Goal: Find specific fact: Find specific fact

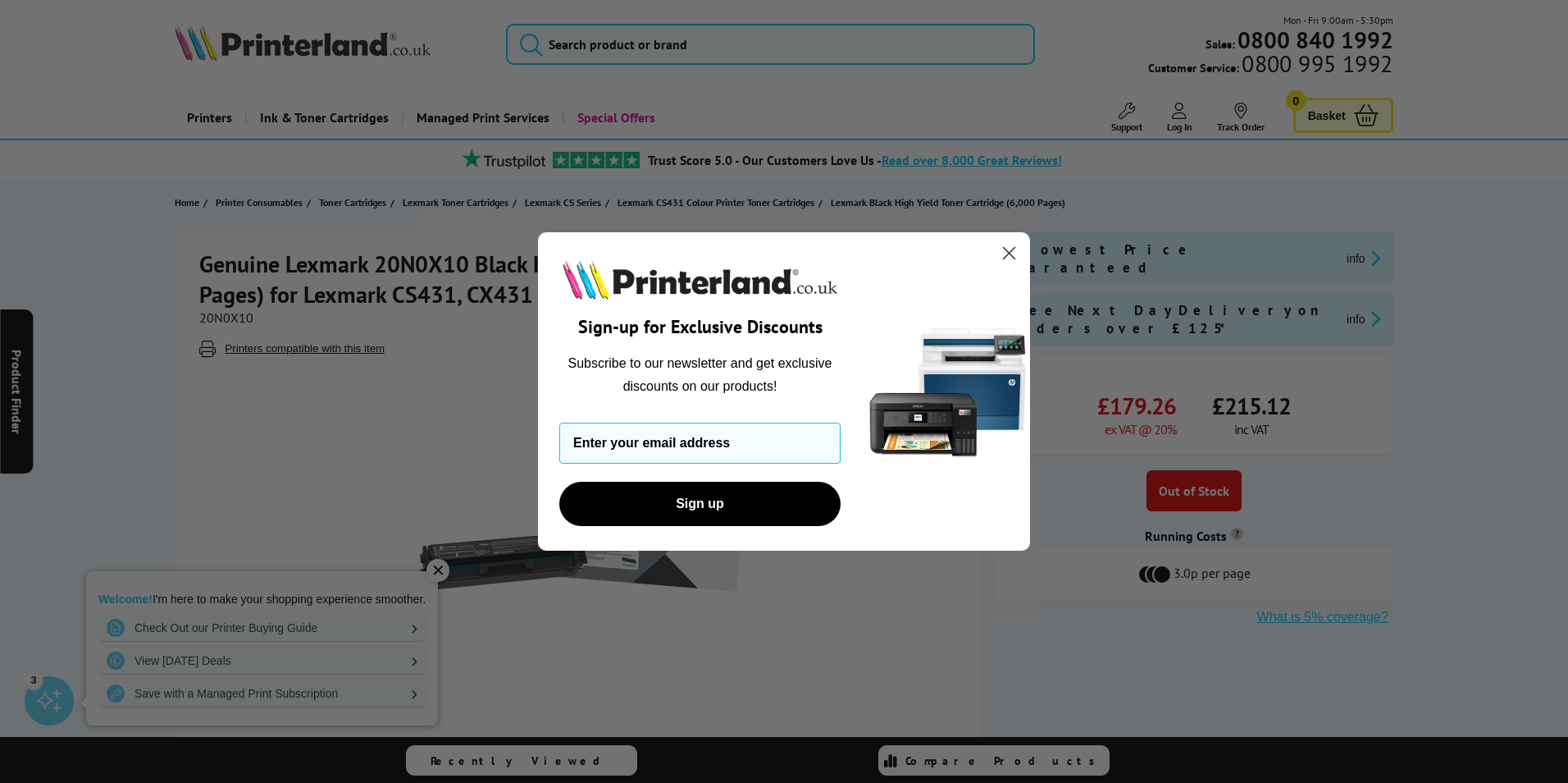
click at [1005, 250] on circle "Close dialog" at bounding box center [1009, 252] width 27 height 27
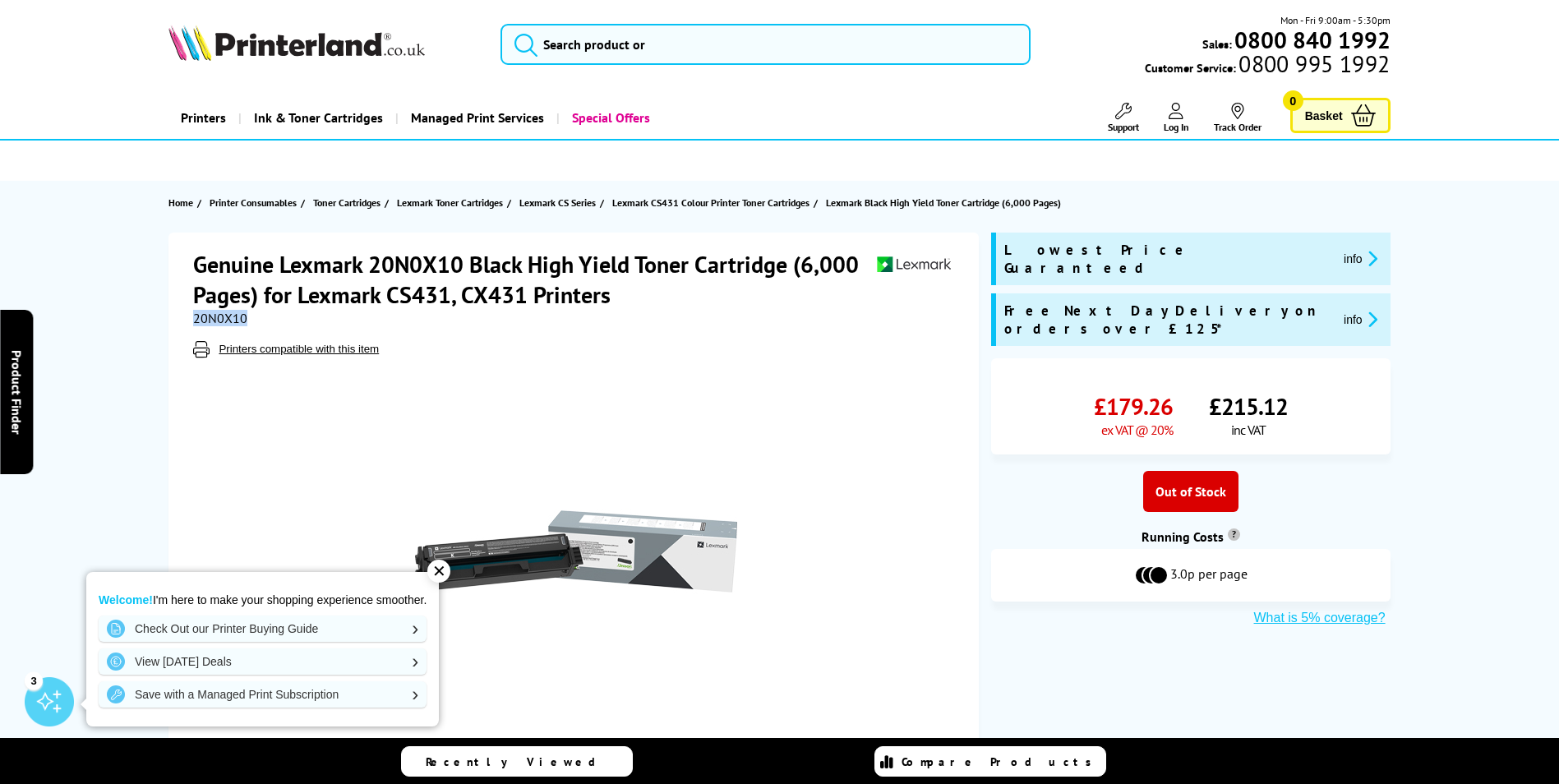
drag, startPoint x: 253, startPoint y: 320, endPoint x: 196, endPoint y: 316, distance: 57.1
click at [196, 316] on div "20N0X10" at bounding box center [575, 318] width 765 height 17
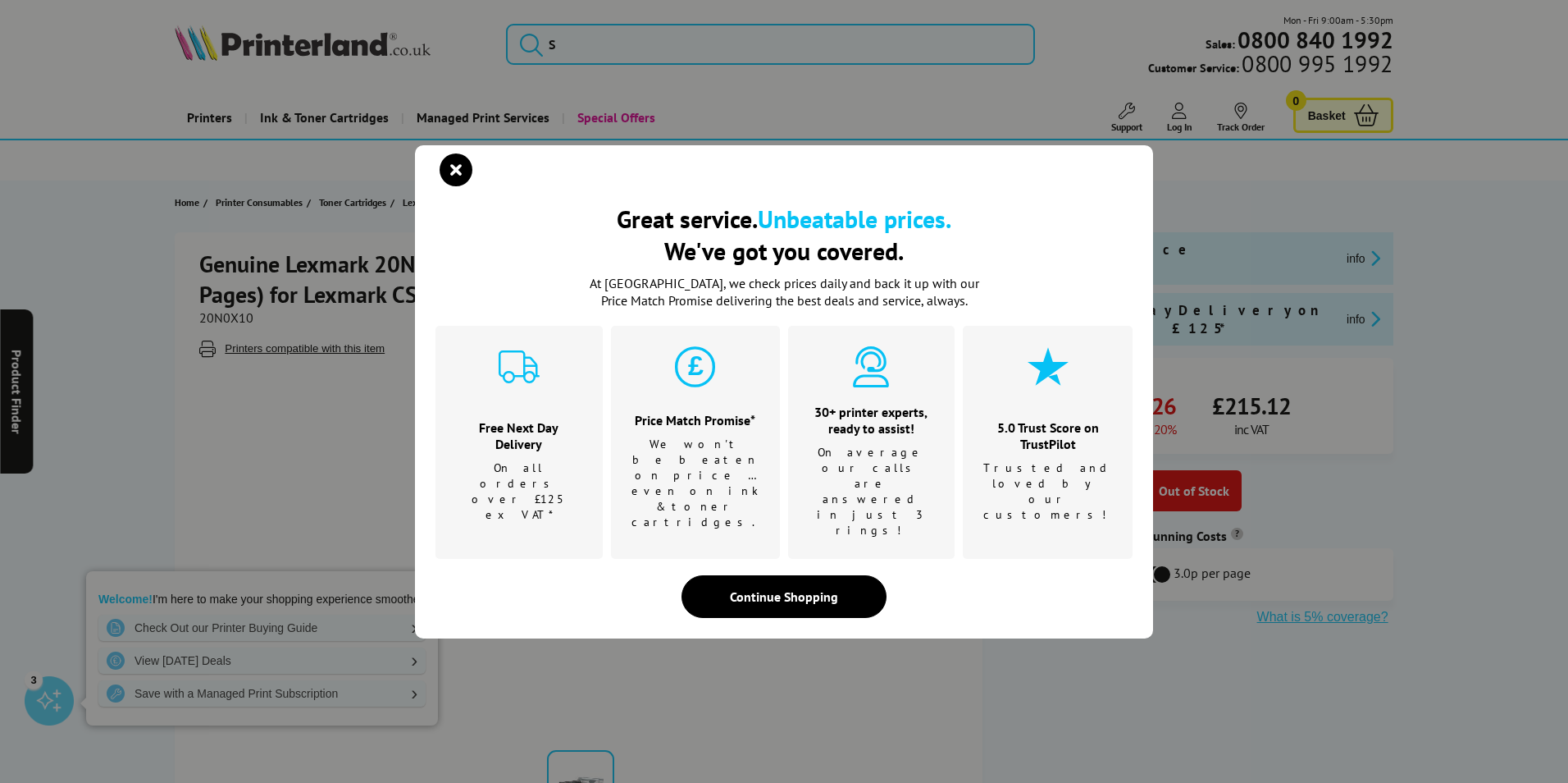
drag, startPoint x: 196, startPoint y: 315, endPoint x: 97, endPoint y: 329, distance: 100.0
click at [88, 329] on div "Great service. Unbeatable prices. We've got you covered. Great service. Unbeata…" at bounding box center [784, 392] width 1568 height 783
click at [260, 324] on div "Great service. Unbeatable prices. We've got you covered. Great service. Unbeata…" at bounding box center [784, 392] width 1568 height 783
click at [465, 186] on icon "close modal" at bounding box center [455, 169] width 32 height 32
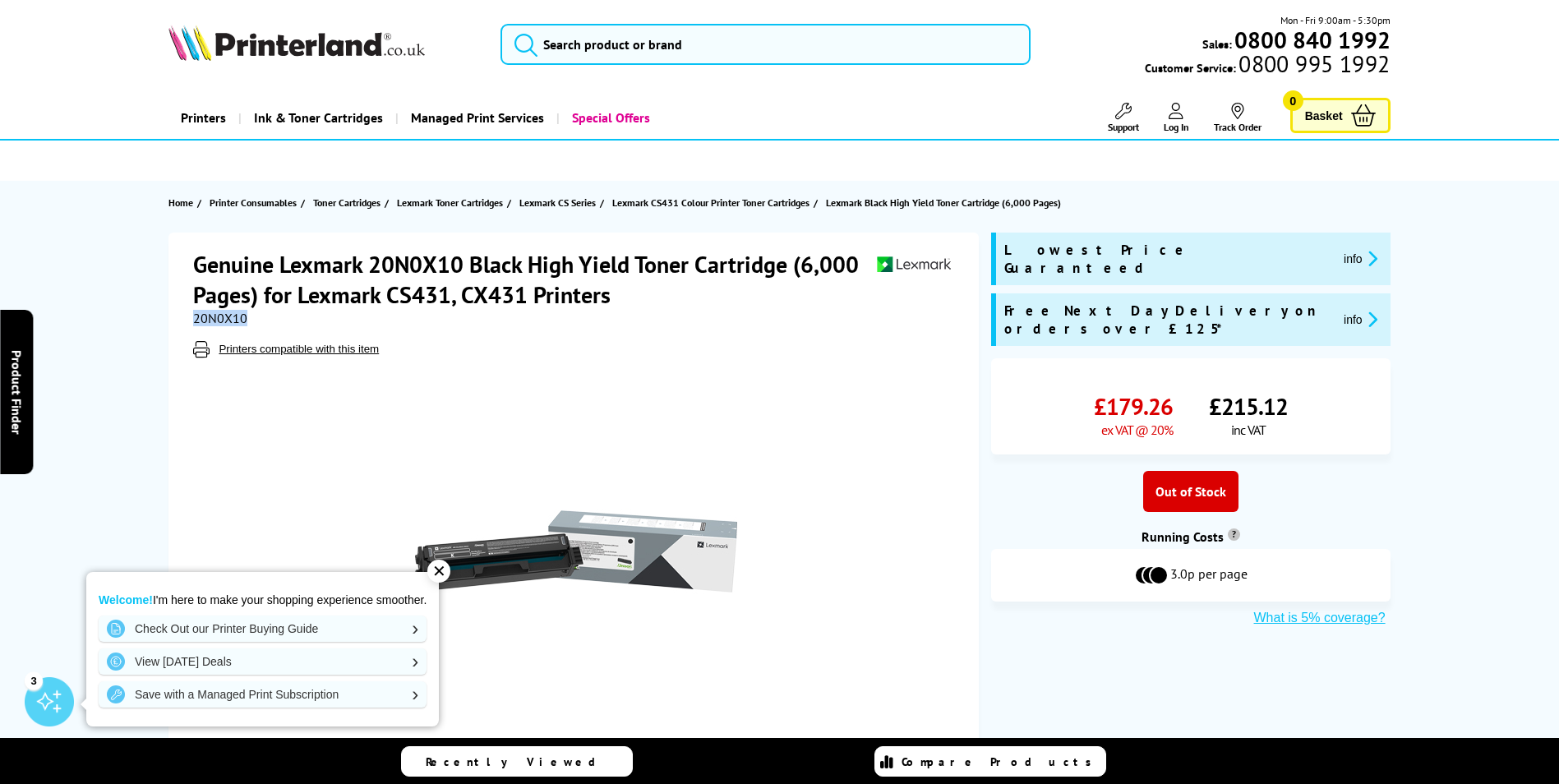
drag, startPoint x: 252, startPoint y: 321, endPoint x: 196, endPoint y: 317, distance: 56.1
click at [196, 317] on div "20N0X10" at bounding box center [575, 318] width 765 height 17
copy span "20N0X10"
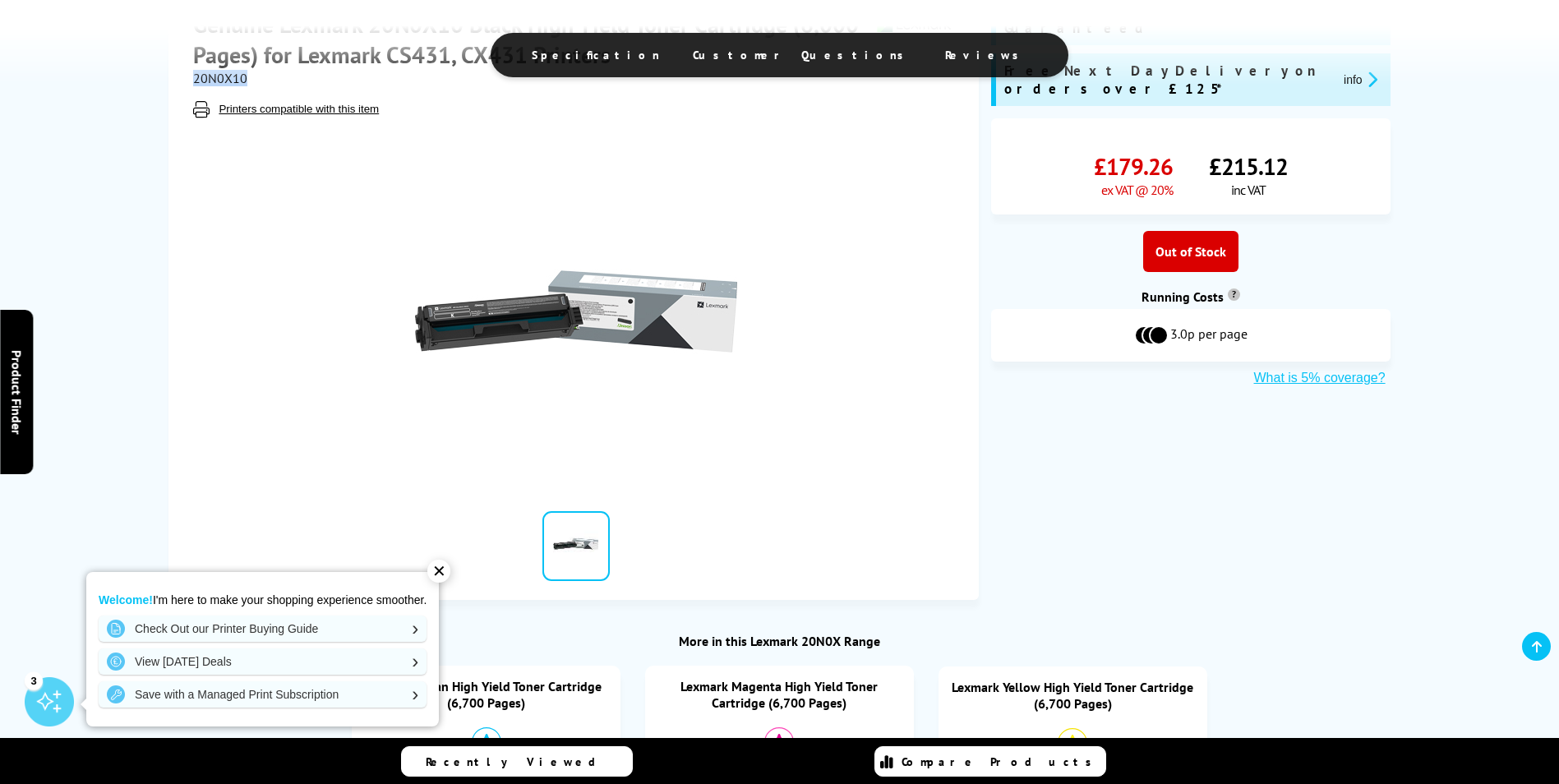
scroll to position [164, 0]
